Goal: Entertainment & Leisure: Consume media (video, audio)

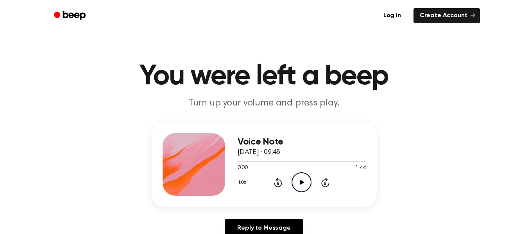
click at [302, 183] on icon at bounding box center [302, 182] width 4 height 5
click at [302, 183] on icon "Pause Audio" at bounding box center [301, 182] width 20 height 20
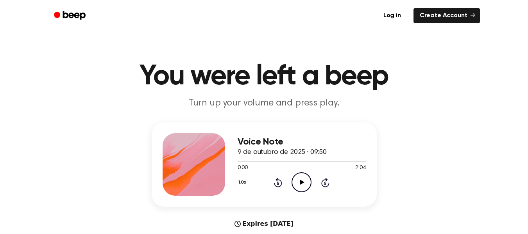
click at [306, 182] on icon "Play Audio" at bounding box center [301, 182] width 20 height 20
click at [306, 182] on icon "Pause Audio" at bounding box center [301, 182] width 20 height 20
click at [306, 182] on icon "Play Audio" at bounding box center [301, 182] width 20 height 20
click at [301, 181] on icon "Pause Audio" at bounding box center [301, 182] width 20 height 20
